Goal: Transaction & Acquisition: Purchase product/service

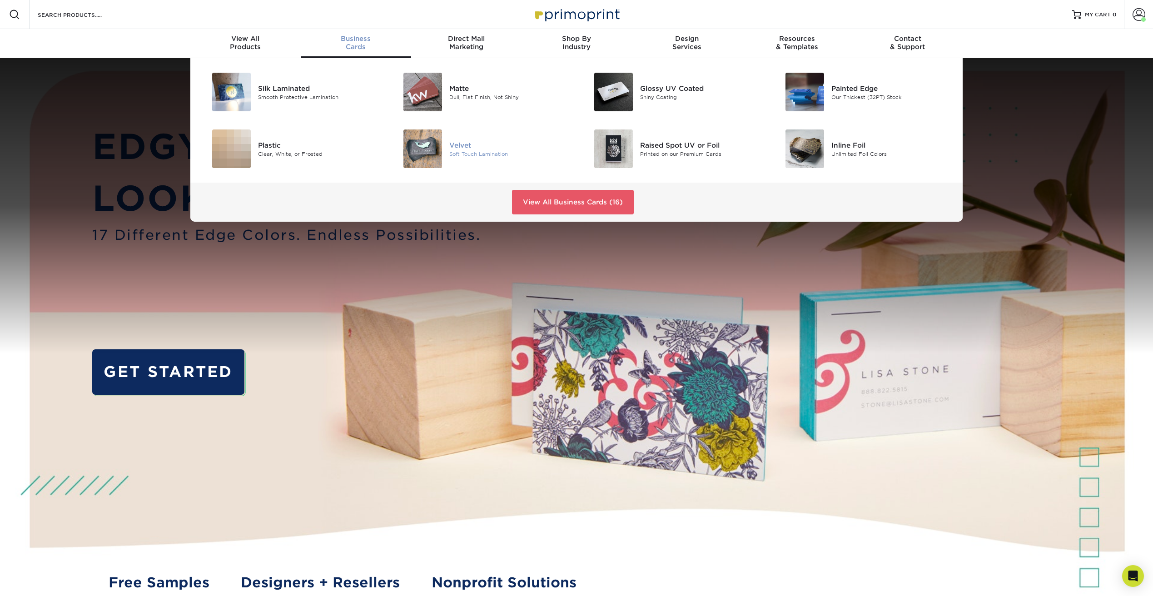
click at [449, 141] on div "Velvet Soft Touch Lamination" at bounding box center [512, 148] width 127 height 39
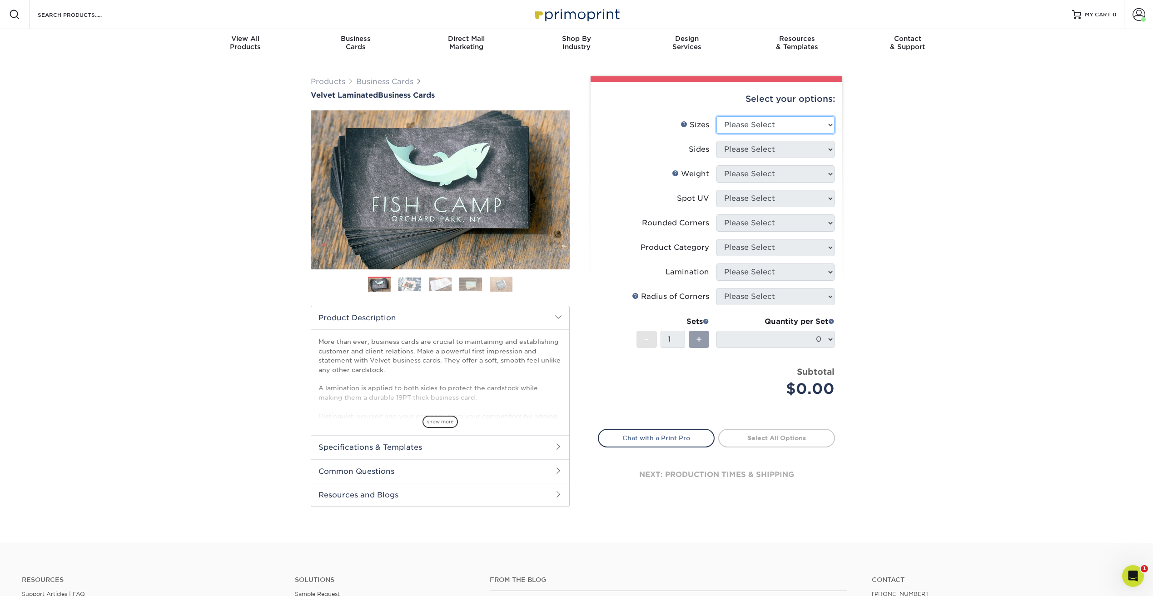
select select "2.00x3.50"
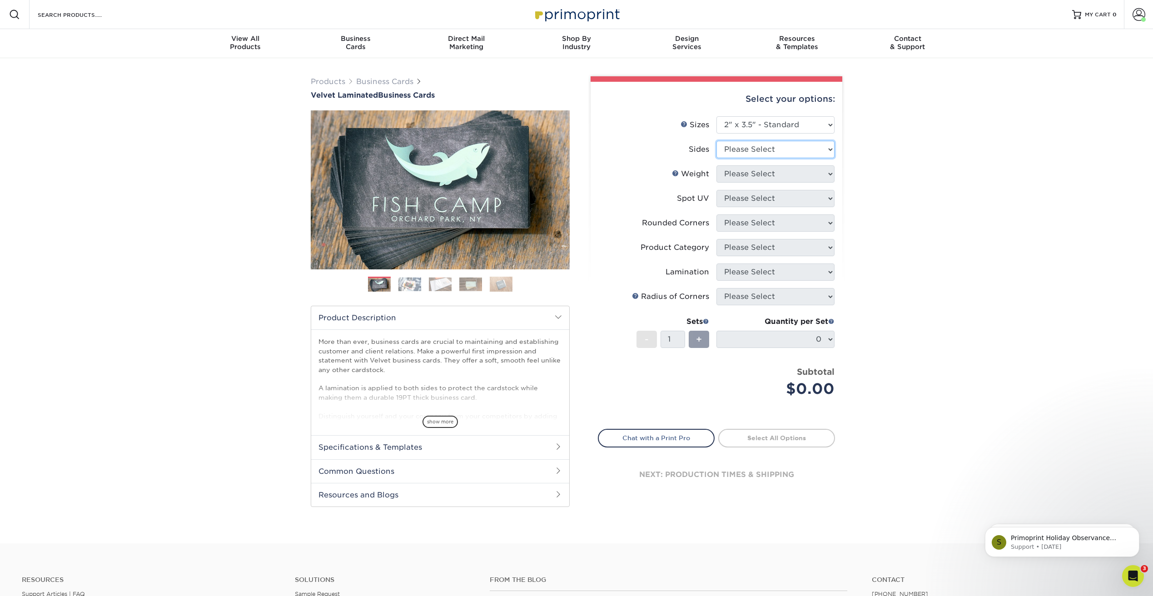
select select "13abbda7-1d64-4f25-8bb2-c179b224825d"
select select "16PT"
select select "3"
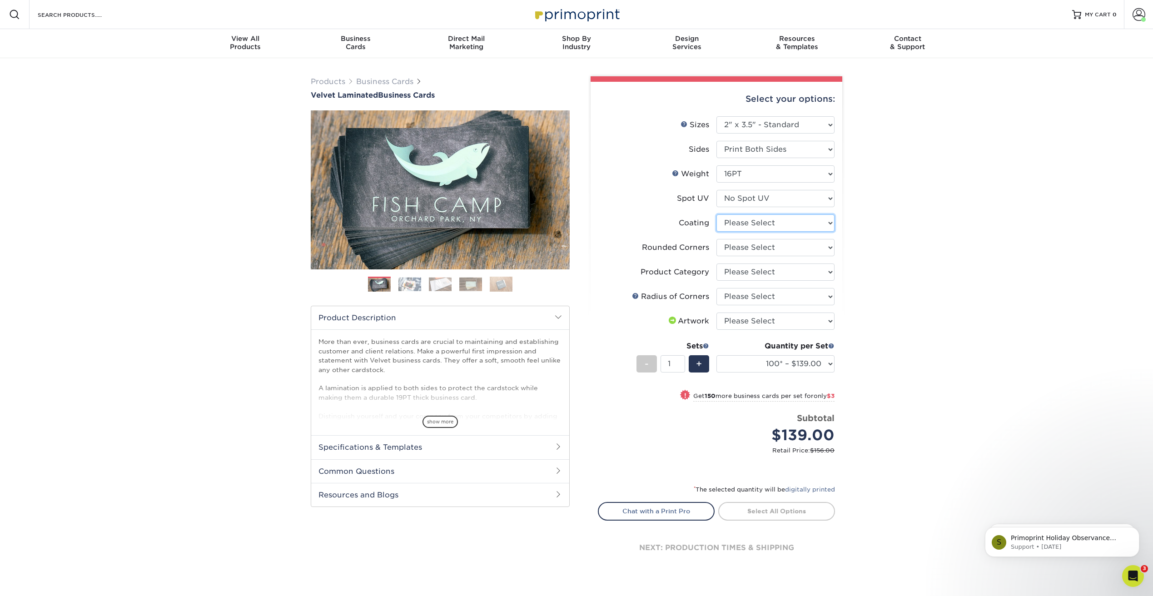
select select "3e7618de-abca-4bda-9f97-8b9129e913d8"
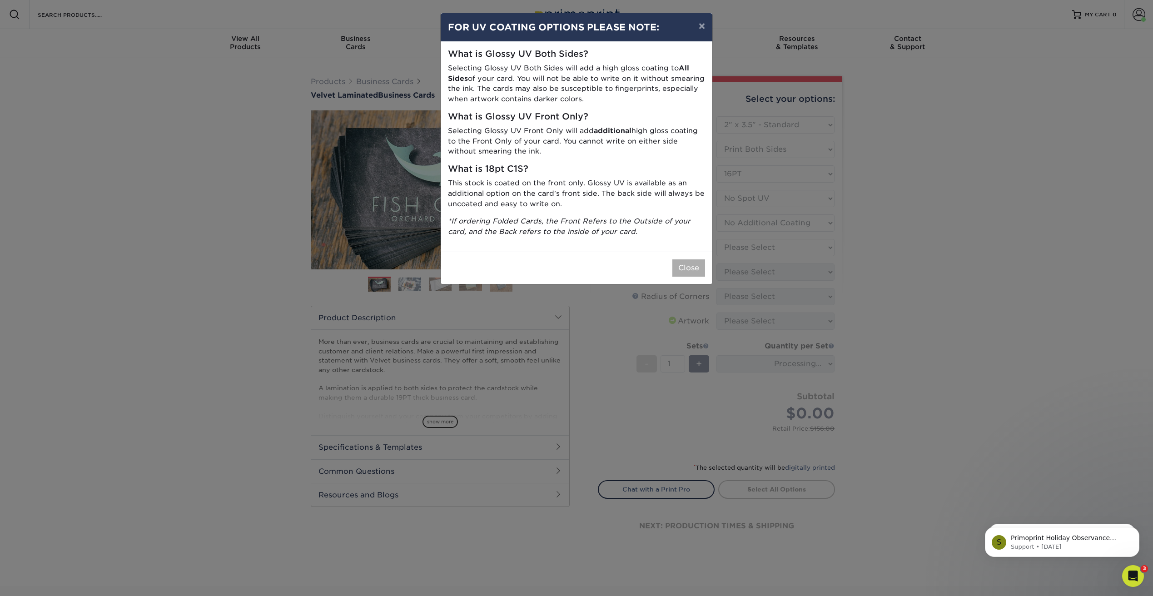
click at [677, 264] on button "Close" at bounding box center [688, 267] width 33 height 17
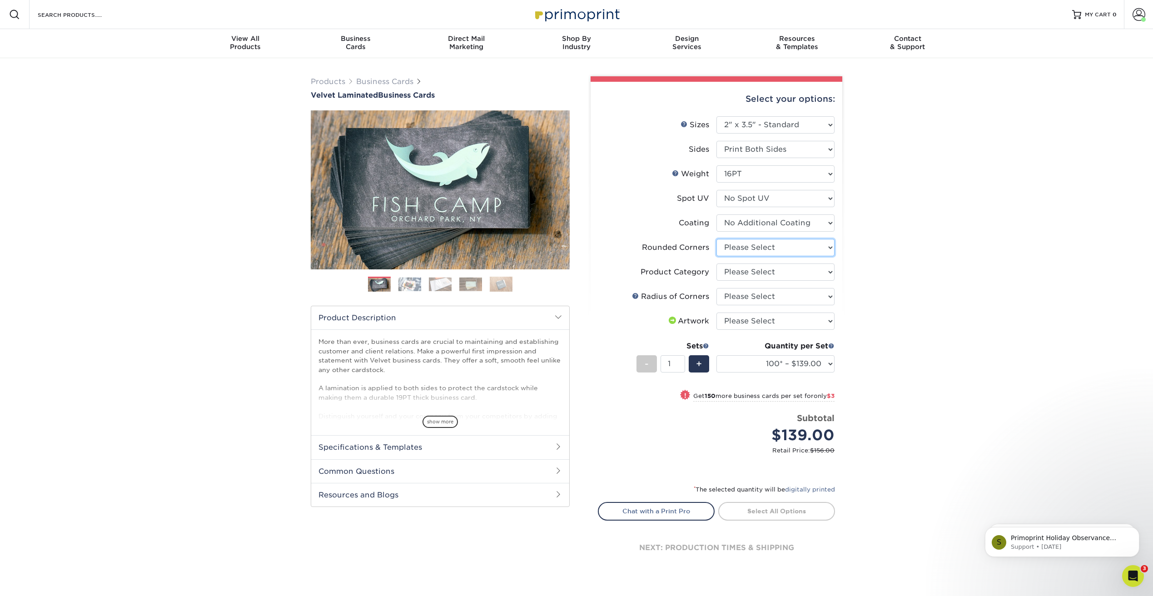
select select "7672df9e-0e0a-464d-8e1f-920c575e4da3"
select select "3b5148f1-0588-4f88-a218-97bcfdce65c1"
select select "589680c7-ee9a-431b-9d12-d7aeb1386a97"
select select "upload"
select select "1000 – $163.00"
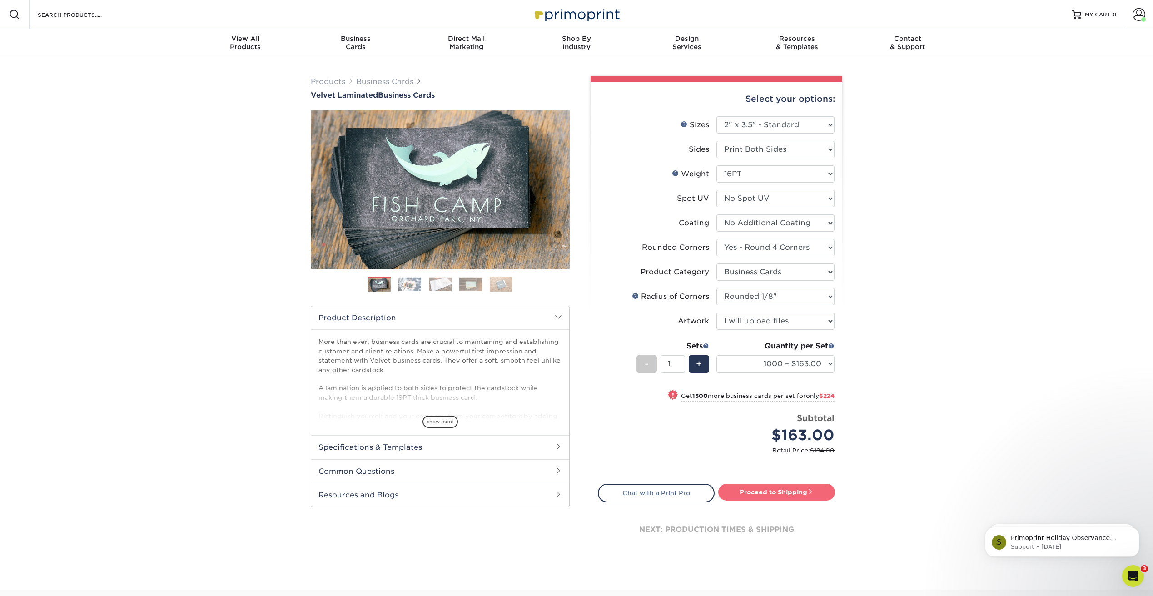
click at [773, 495] on link "Proceed to Shipping" at bounding box center [776, 492] width 117 height 16
type input "Set 1"
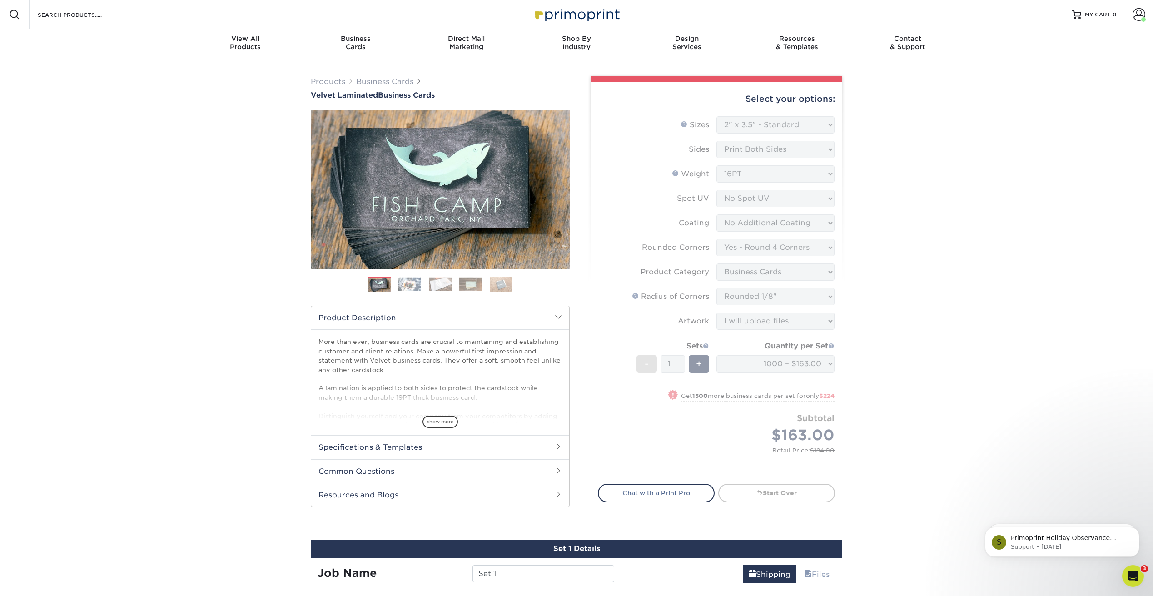
select select "f88dd846-9c1b-4295-a01c-a5868ac662ea"
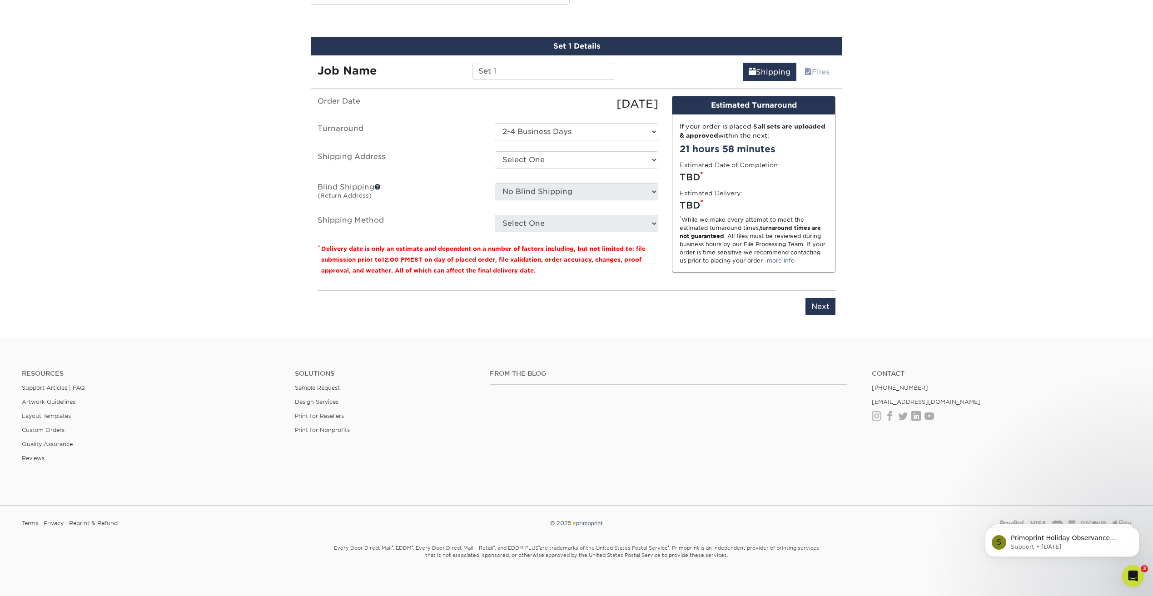
scroll to position [508, 0]
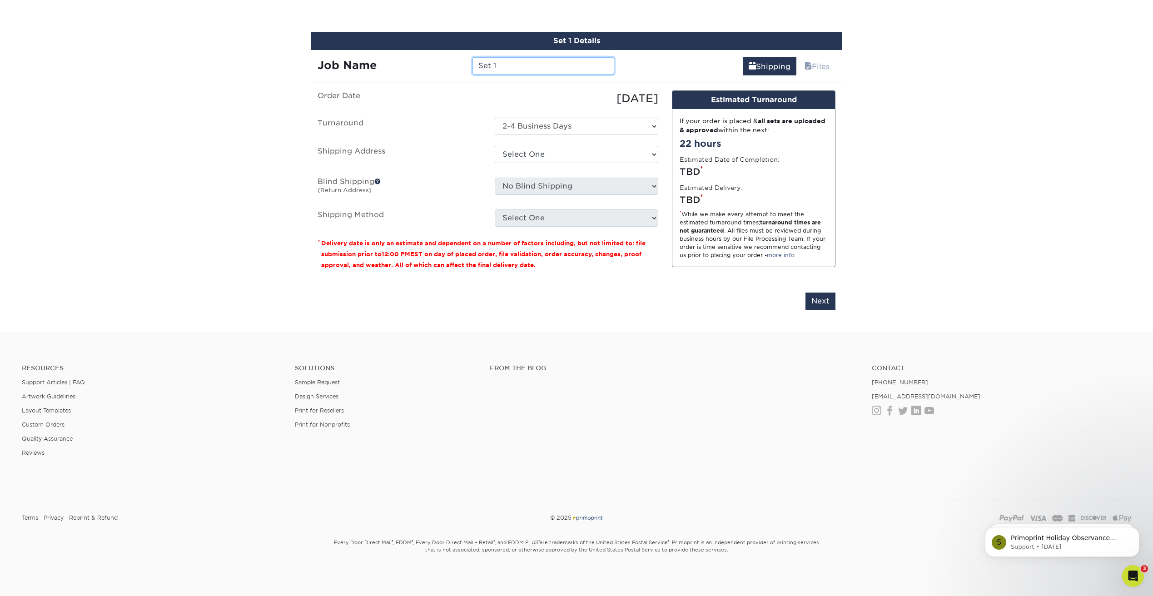
click at [515, 64] on input "Set 1" at bounding box center [542, 65] width 141 height 17
type input "S"
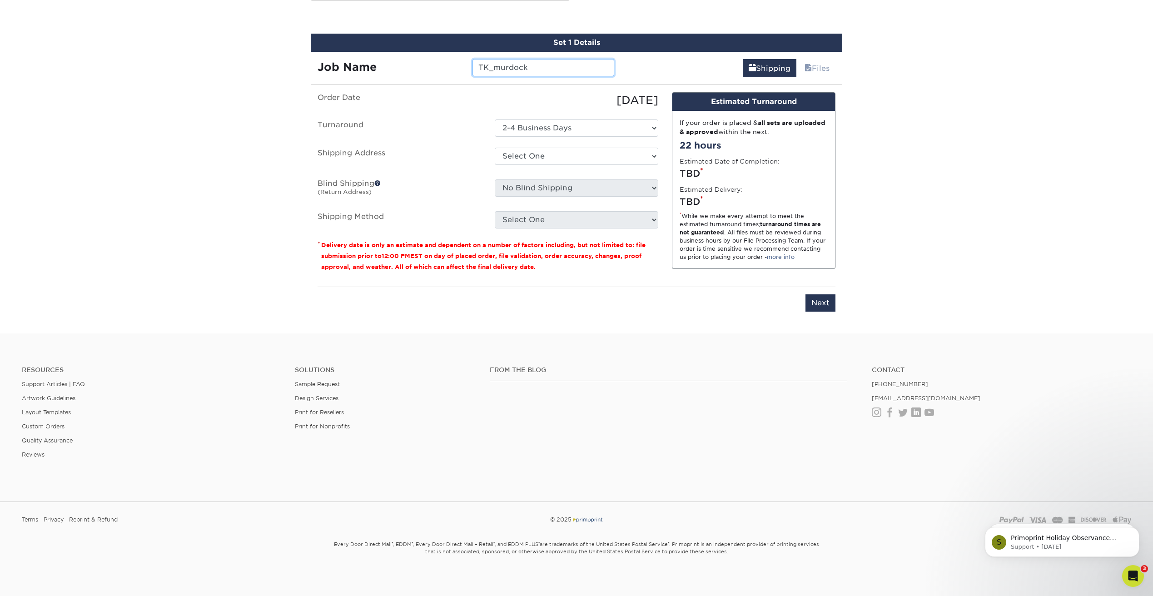
type input "TK_murdock"
select select "240348"
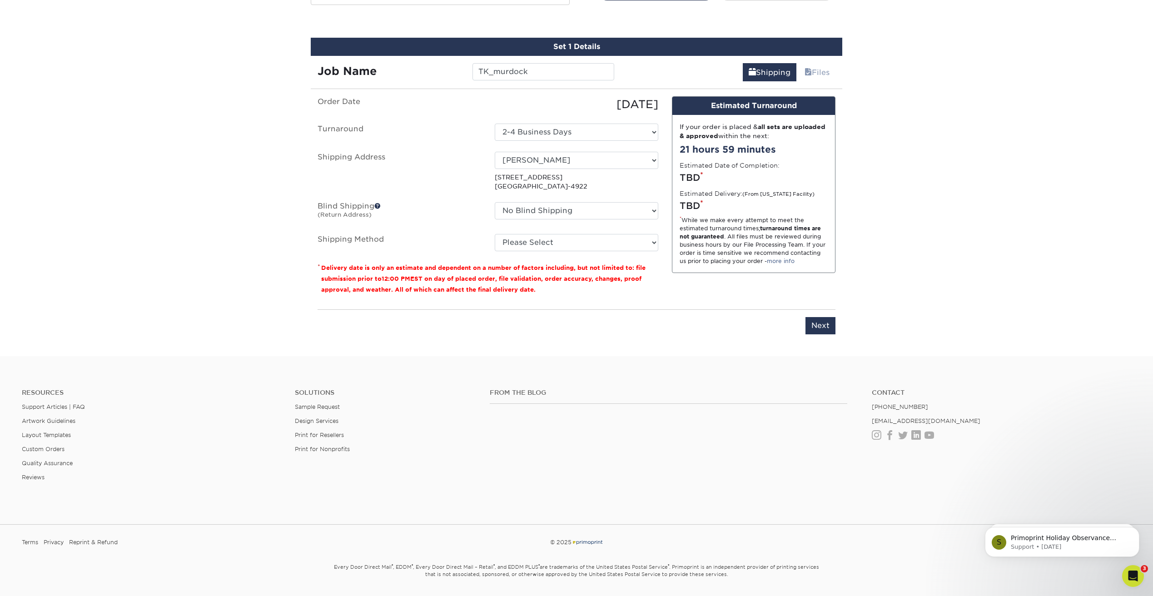
scroll to position [503, 0]
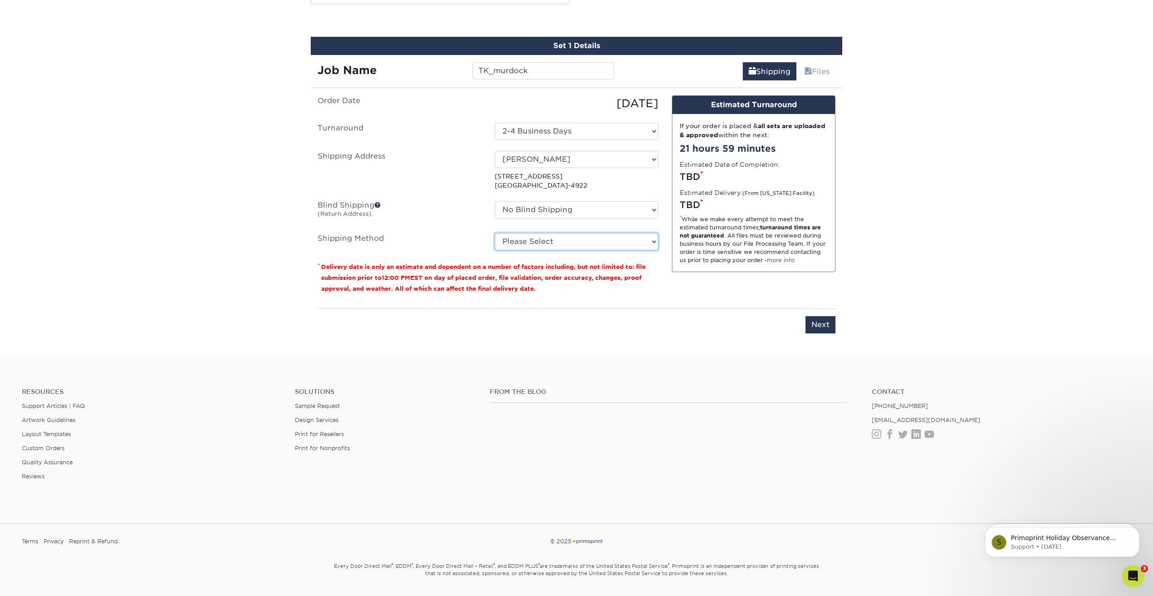
select select "03"
click at [822, 319] on input "Next" at bounding box center [820, 324] width 30 height 17
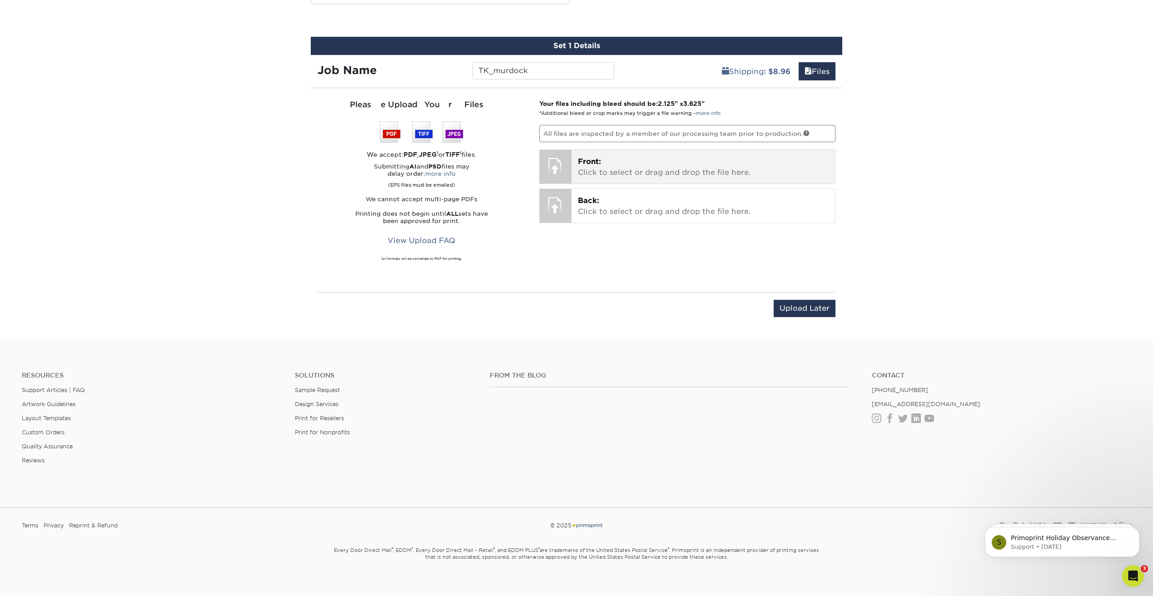
click at [614, 168] on p "Front: Click to select or drag and drop the file here." at bounding box center [703, 167] width 251 height 22
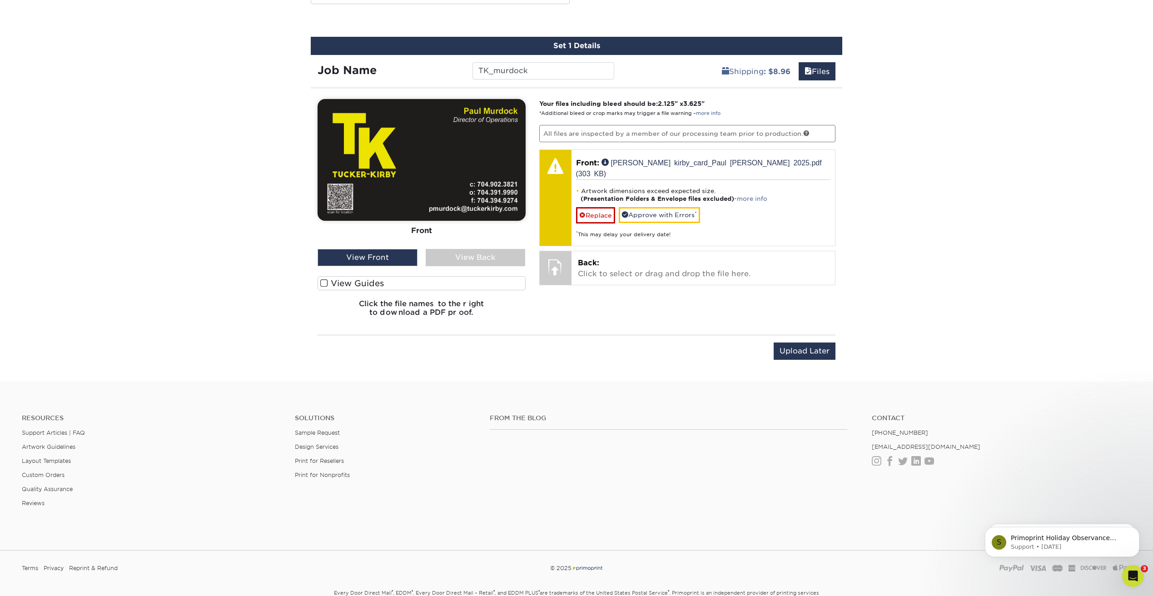
click at [322, 282] on span at bounding box center [324, 283] width 8 height 9
click at [0, 0] on input "View Guides" at bounding box center [0, 0] width 0 height 0
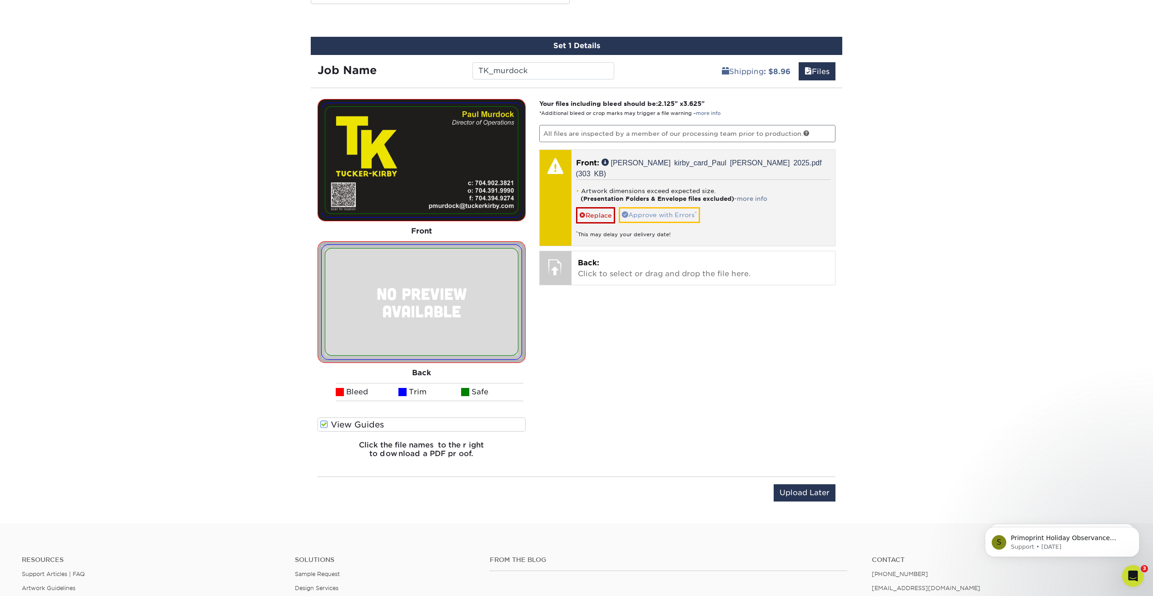
click at [666, 207] on link "Approve with Errors *" at bounding box center [659, 214] width 81 height 15
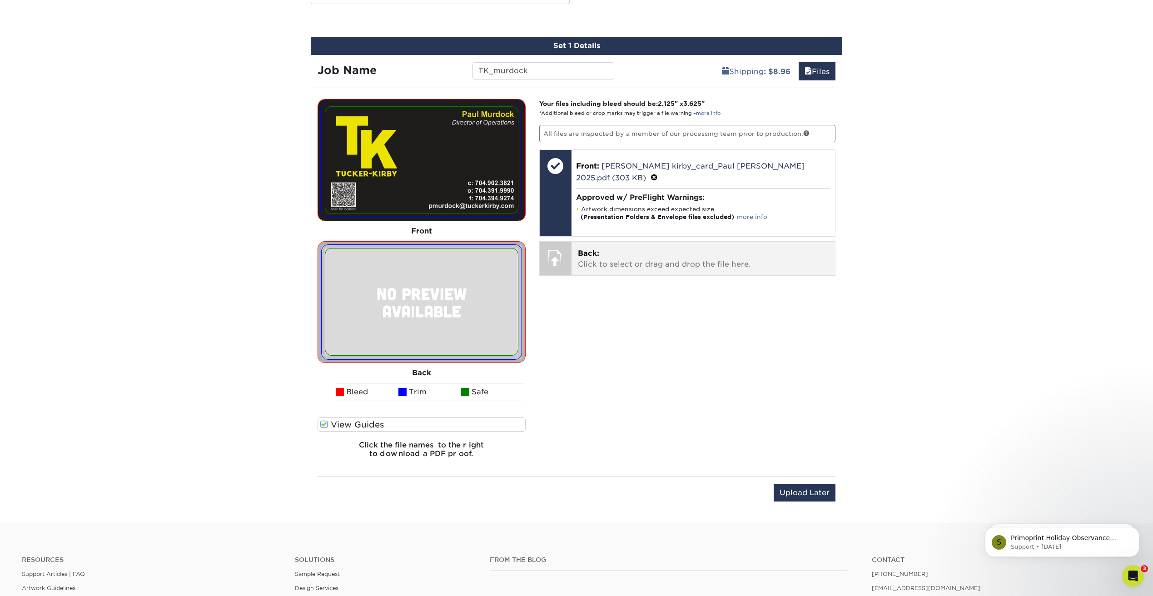
click at [600, 248] on p "Back: Click to select or drag and drop the file here." at bounding box center [703, 259] width 251 height 22
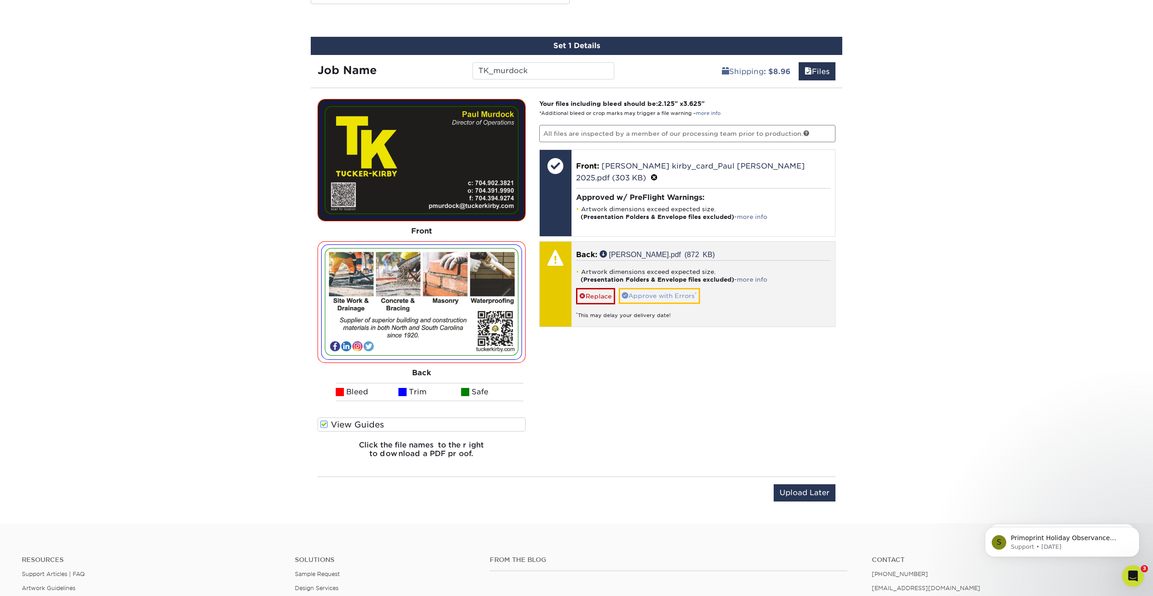
click at [666, 288] on link "Approve with Errors *" at bounding box center [659, 295] width 81 height 15
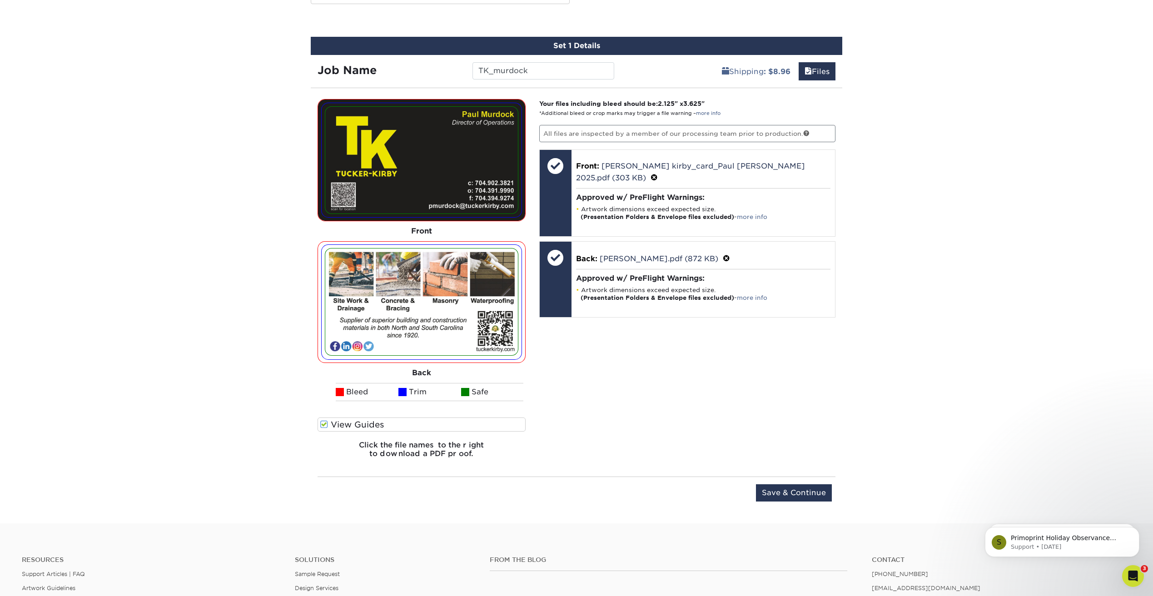
drag, startPoint x: 786, startPoint y: 490, endPoint x: 849, endPoint y: 332, distance: 170.2
click at [786, 490] on input "Save & Continue" at bounding box center [794, 492] width 76 height 17
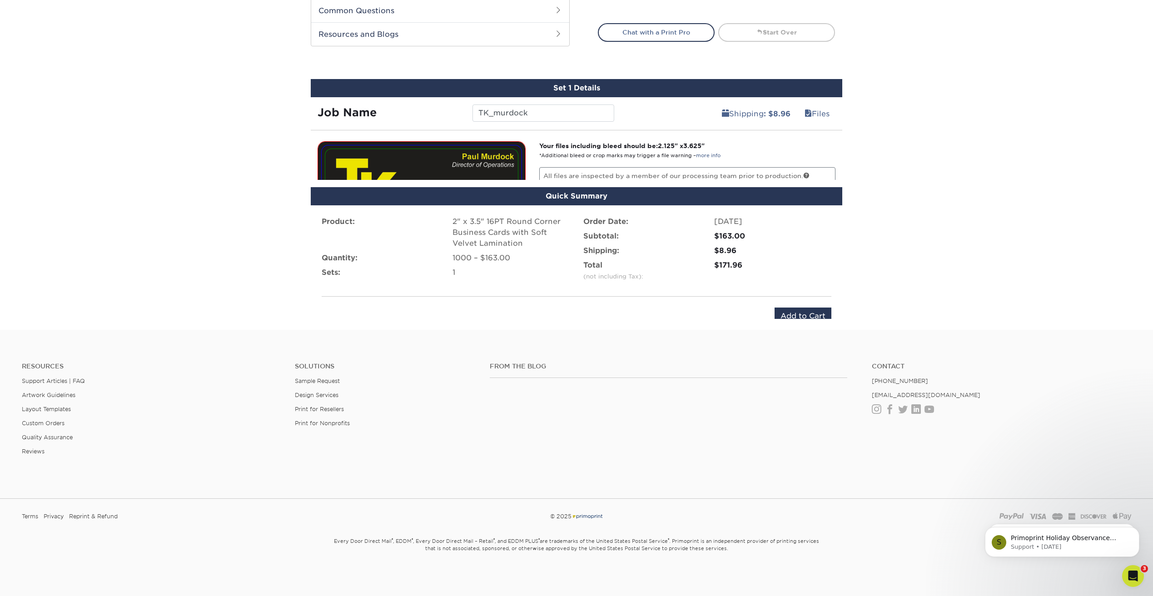
scroll to position [426, 0]
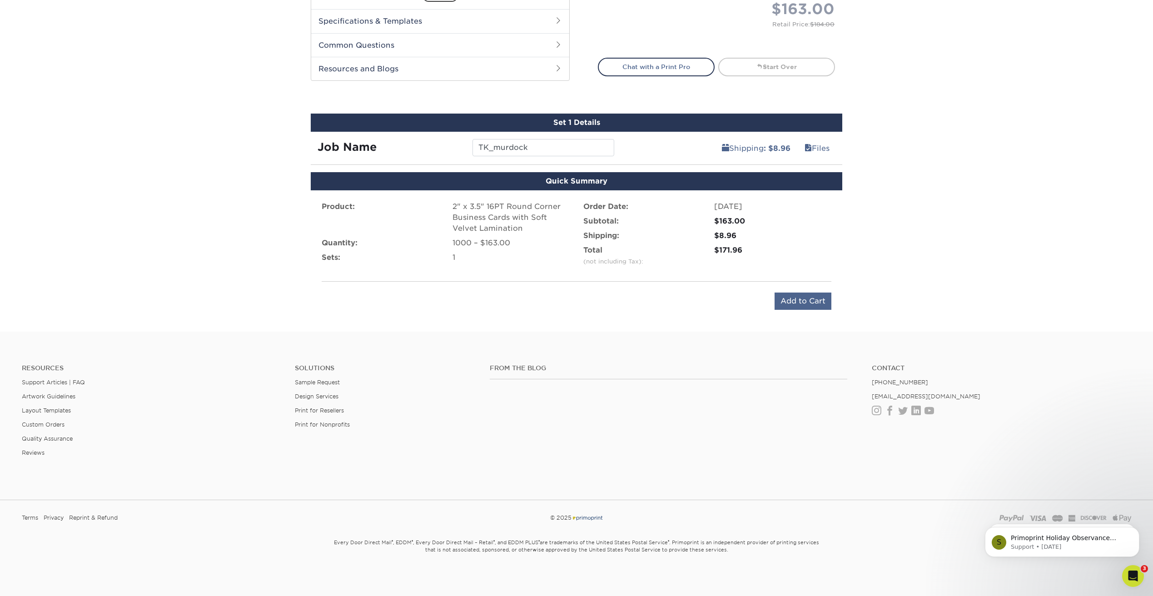
click at [801, 300] on input "Add to Cart" at bounding box center [802, 300] width 57 height 17
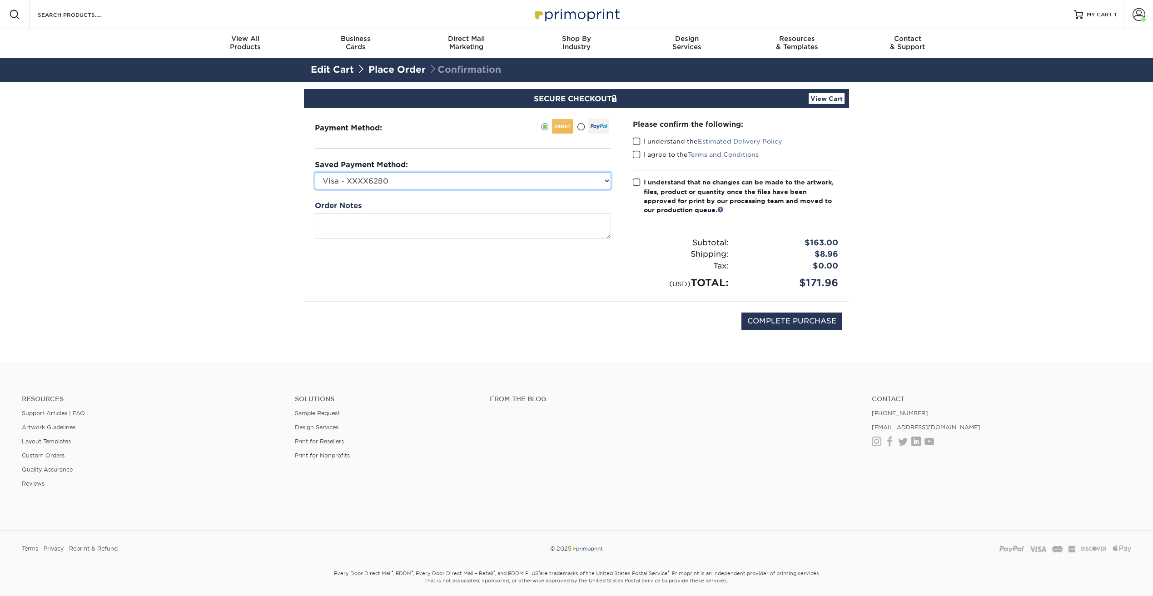
click at [484, 178] on select "Visa - XXXX6280 Visa - XXXX3289 Visa - XXXX9222 Visa - XXXX9757 Visa - XXXX7049…" at bounding box center [463, 180] width 296 height 17
select select "74418"
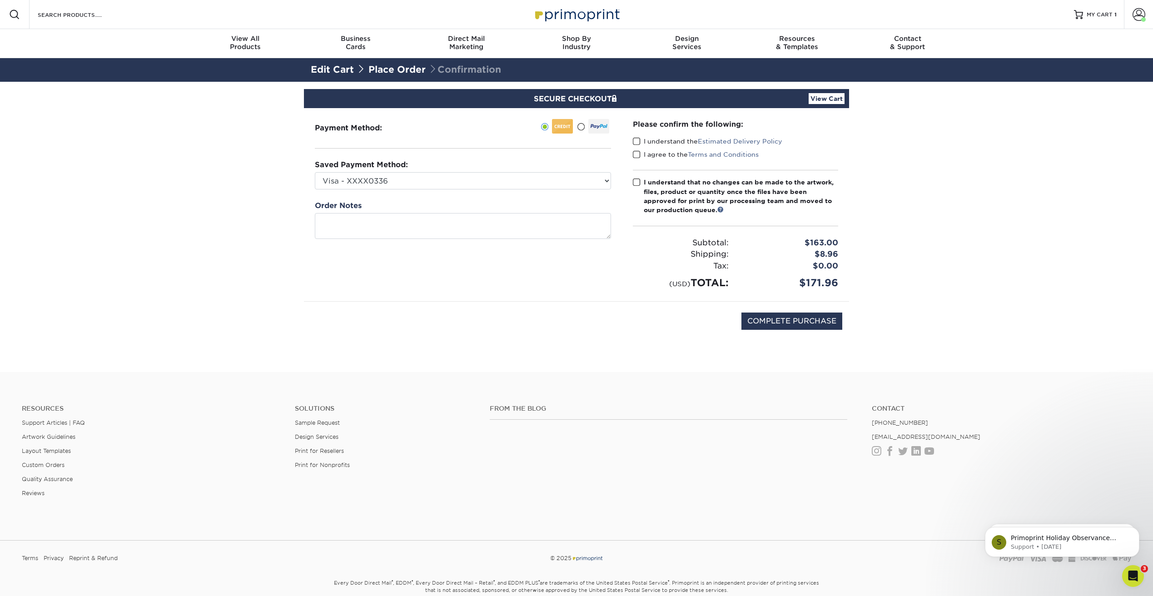
click at [639, 144] on span at bounding box center [637, 141] width 8 height 9
click at [0, 0] on input "I understand the Estimated Delivery Policy" at bounding box center [0, 0] width 0 height 0
click at [637, 155] on span at bounding box center [637, 154] width 8 height 9
click at [0, 0] on input "I agree to the Terms and Conditions" at bounding box center [0, 0] width 0 height 0
click at [638, 180] on span at bounding box center [637, 182] width 8 height 9
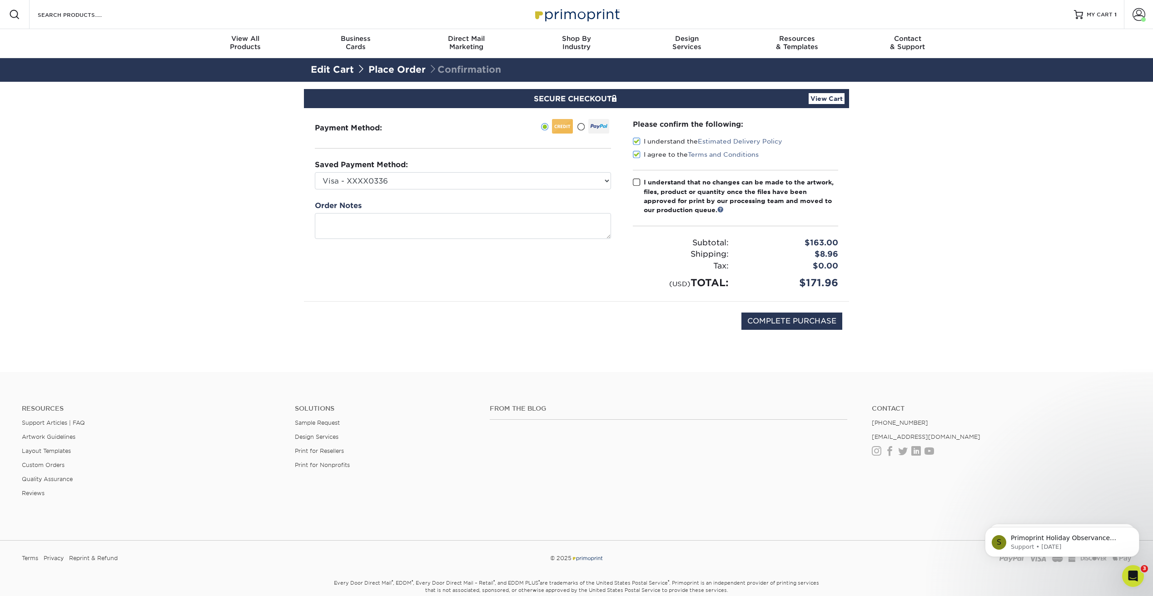
click at [0, 0] on input "I understand that no changes can be made to the artwork, files, product or quan…" at bounding box center [0, 0] width 0 height 0
click at [784, 321] on input "COMPLETE PURCHASE" at bounding box center [791, 320] width 101 height 17
type input "PROCESSING, PLEASE WAIT..."
